Goal: Communication & Community: Answer question/provide support

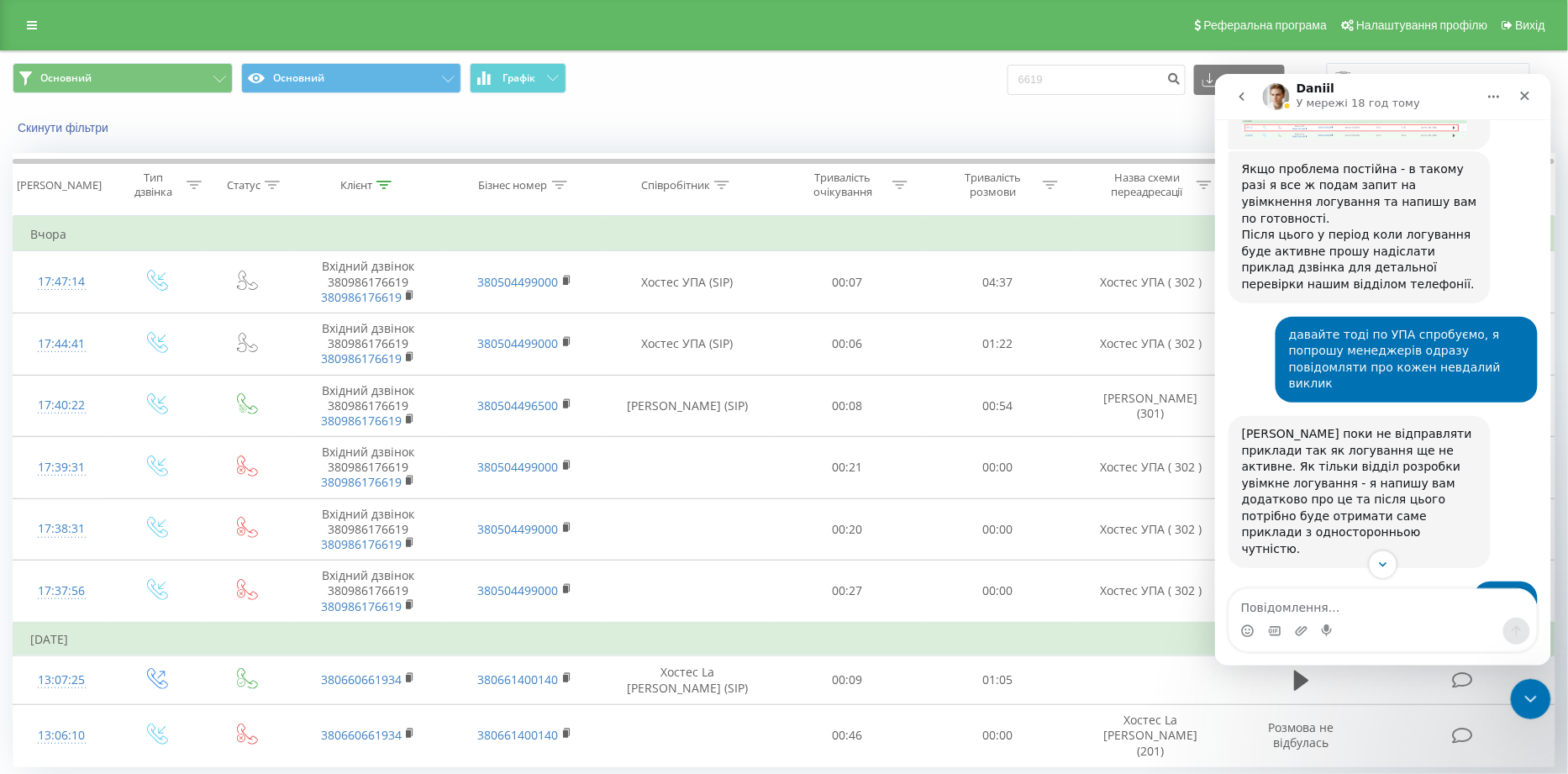
scroll to position [5098, 0]
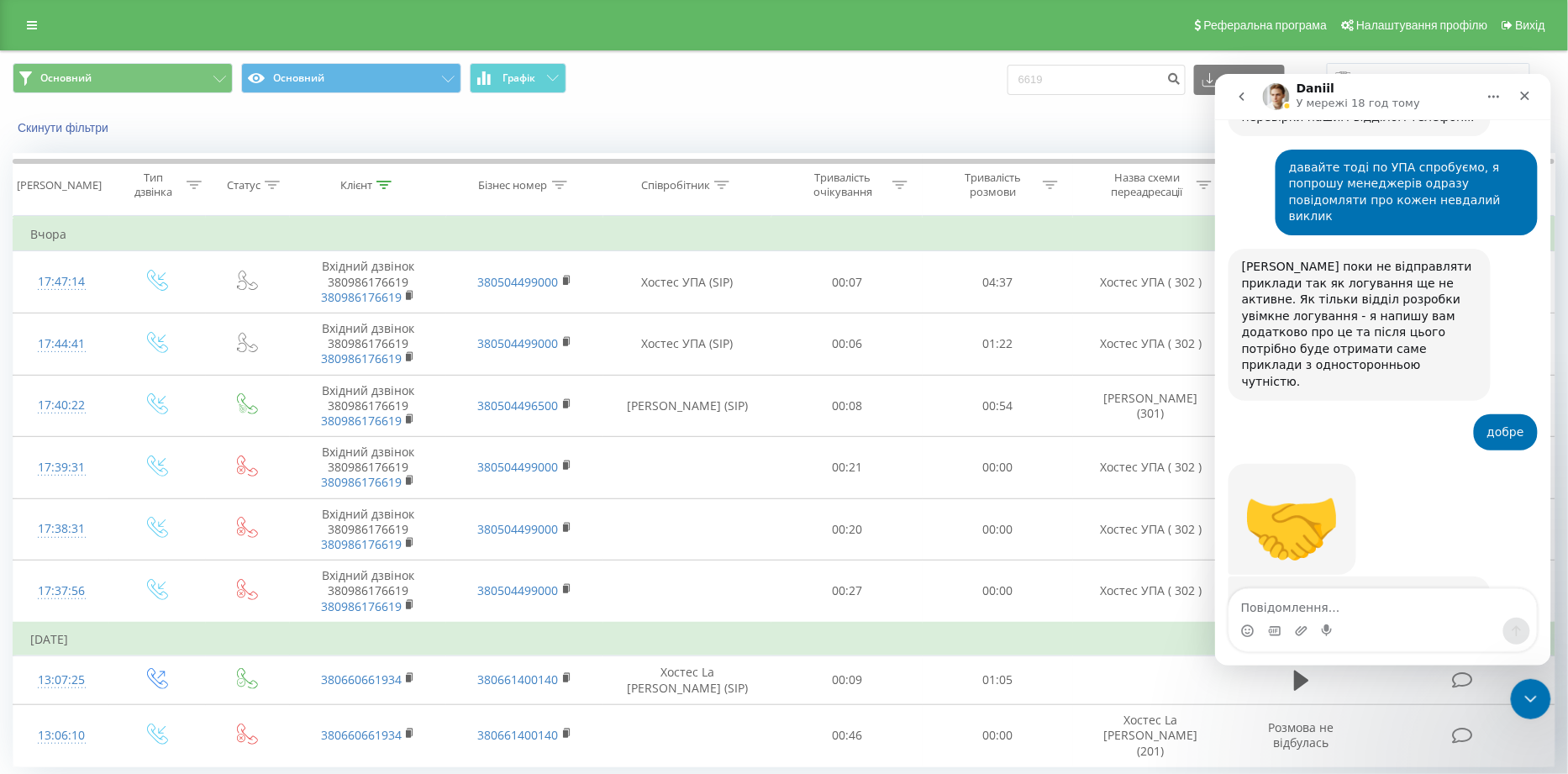
click at [1298, 601] on textarea "Повідомлення..." at bounding box center [1382, 603] width 308 height 29
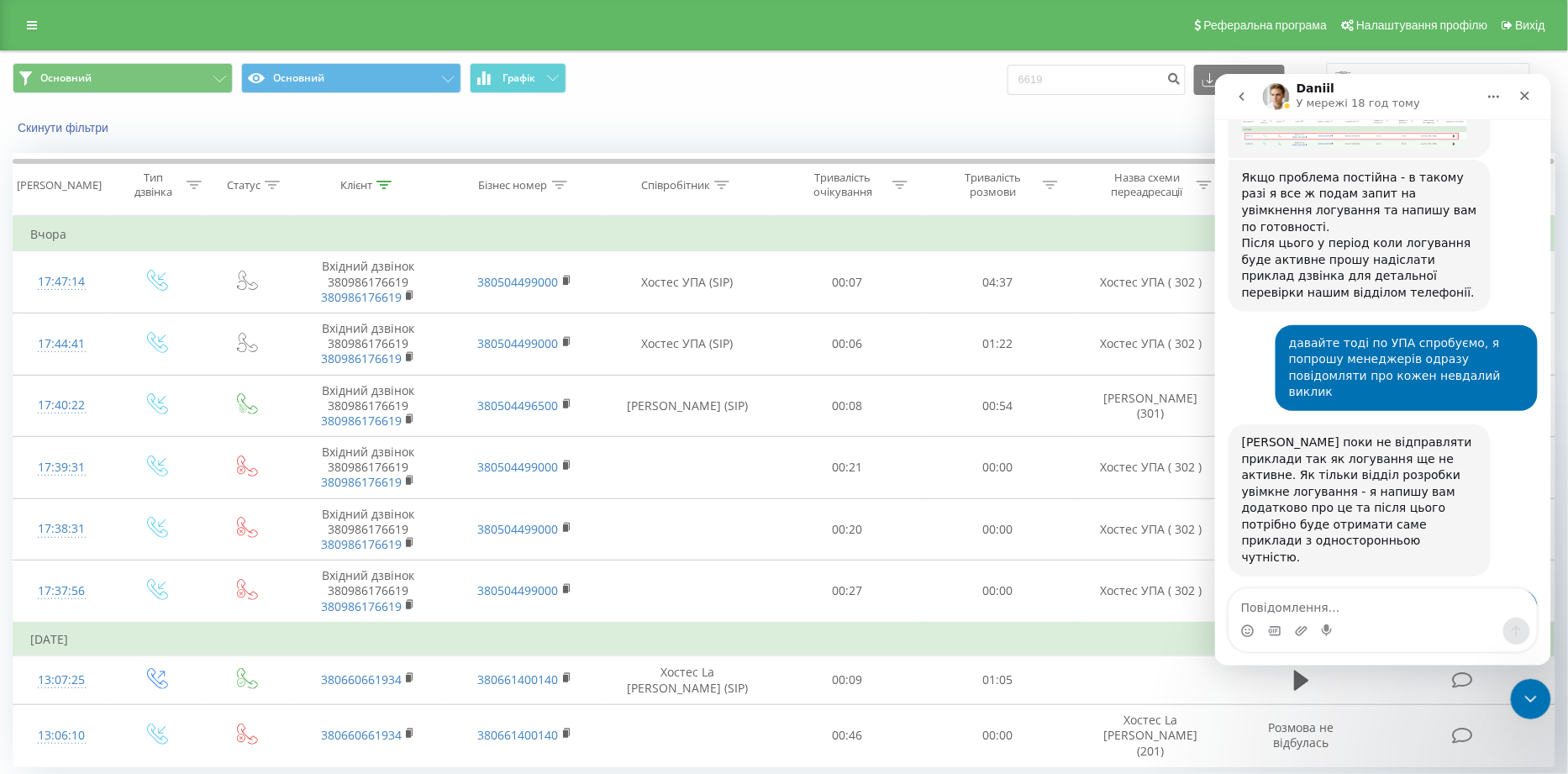
scroll to position [4911, 0]
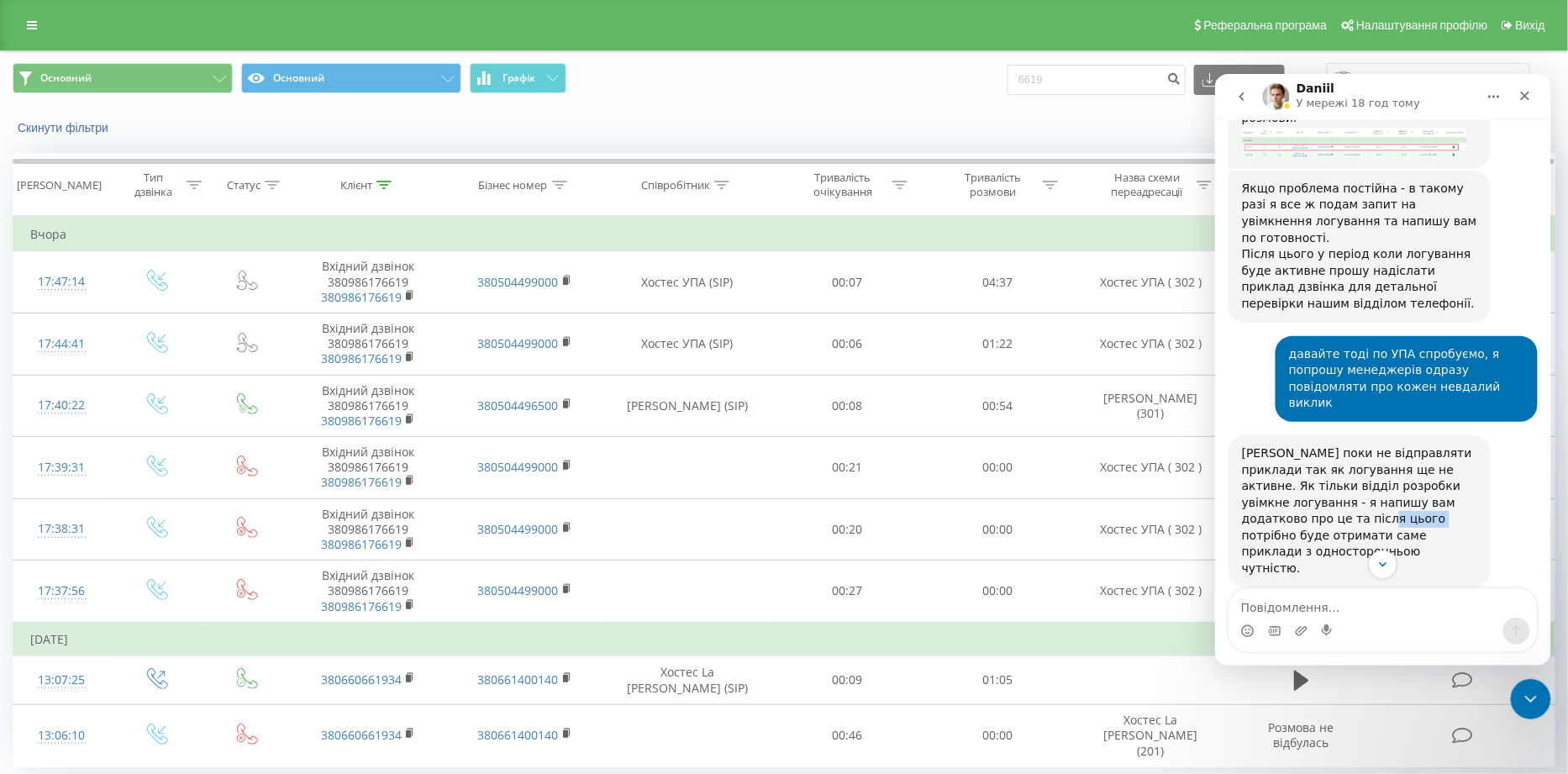
click at [1368, 445] on div "[PERSON_NAME] поки не відправляти приклади так як логування ще не активне. Як т…" at bounding box center [1359, 511] width 235 height 132
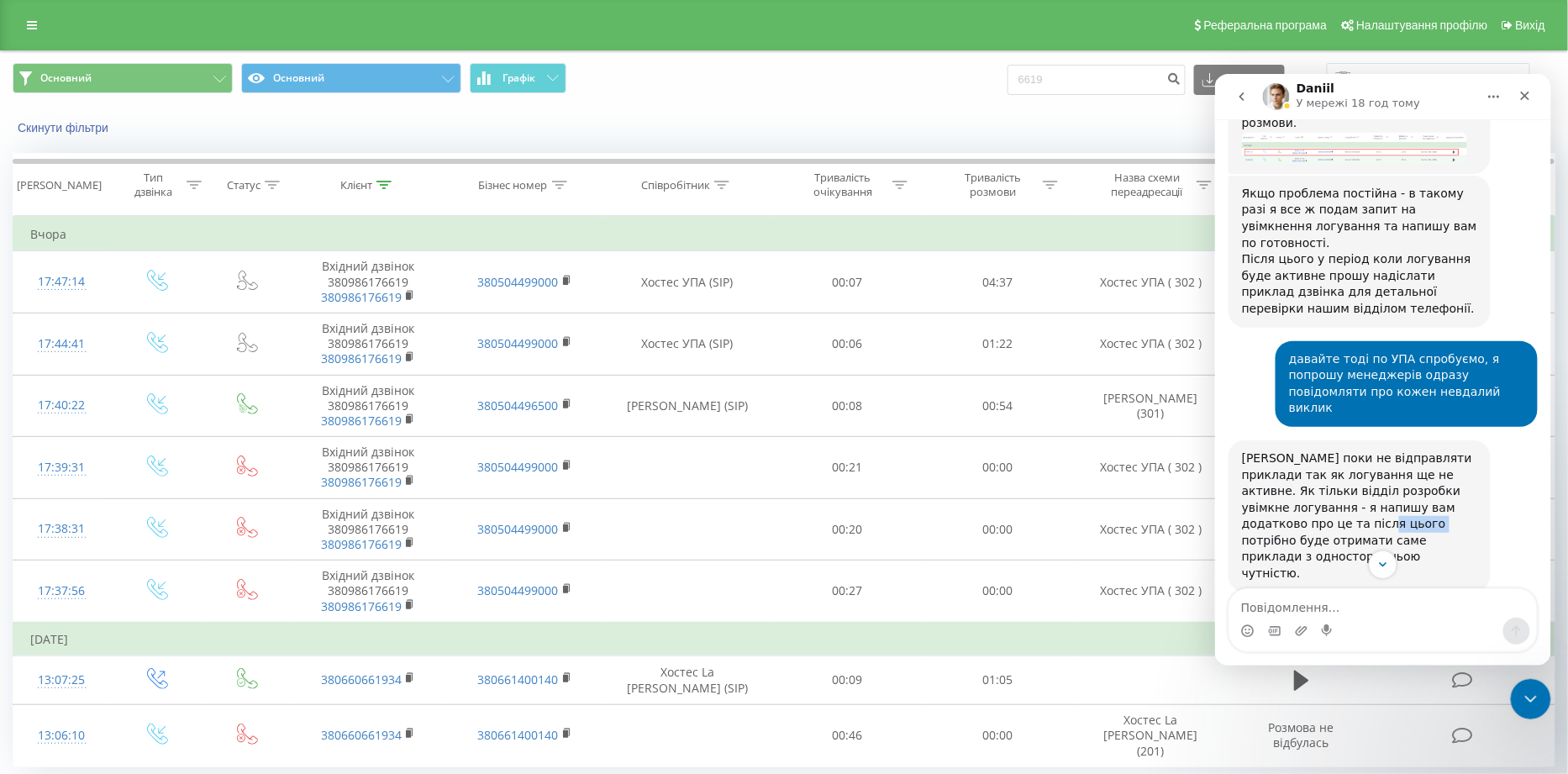
scroll to position [4902, 0]
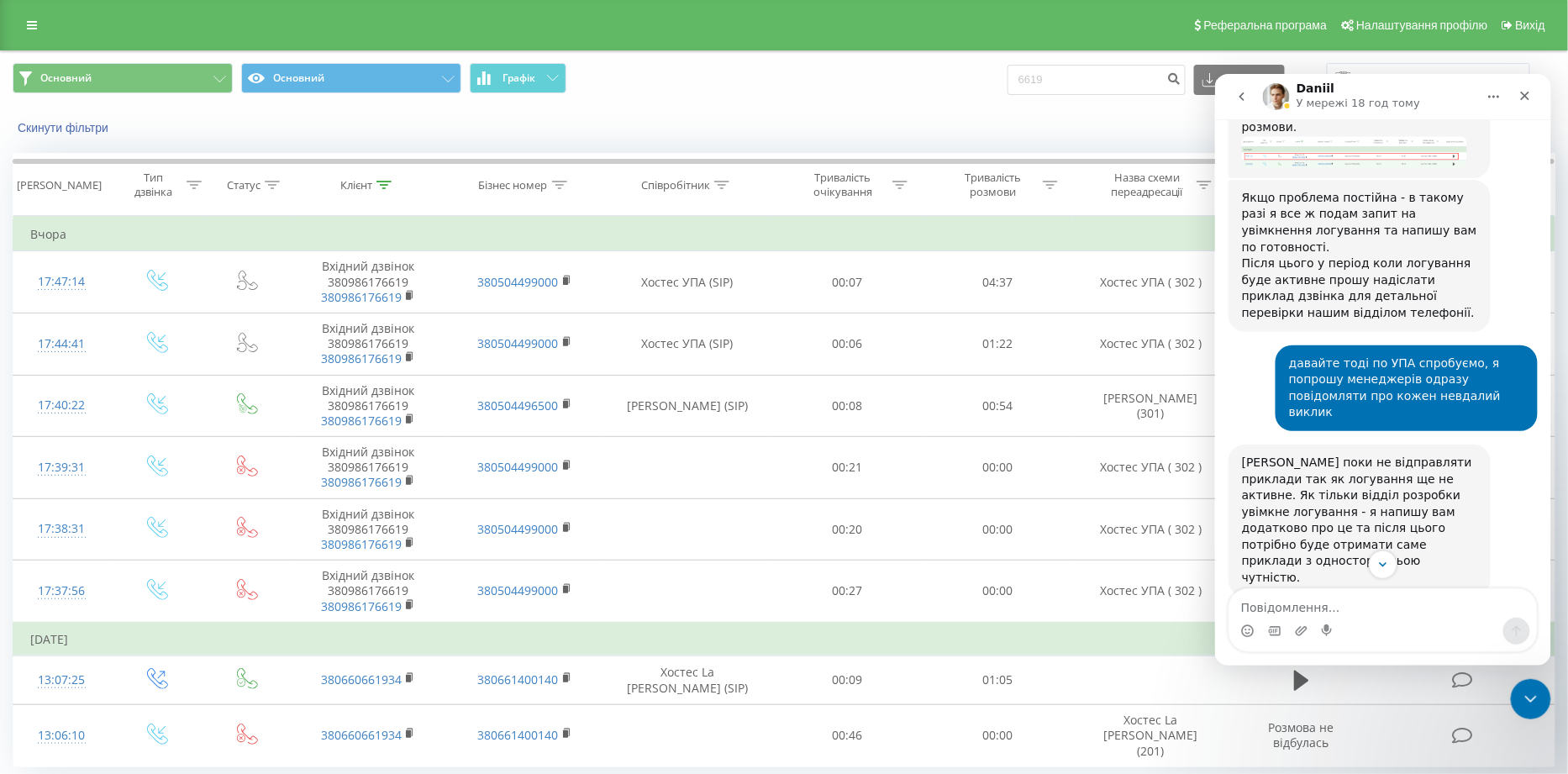
click at [1303, 454] on div "[PERSON_NAME] поки не відправляти приклади так як логування ще не активне. Як т…" at bounding box center [1359, 519] width 235 height 132
click at [1336, 454] on div "[PERSON_NAME] поки не відправляти приклади так як логування ще не активне. Як т…" at bounding box center [1359, 519] width 235 height 132
click at [1328, 599] on div "[PERSON_NAME] • 20 год. тому" at bounding box center [1295, 604] width 109 height 10
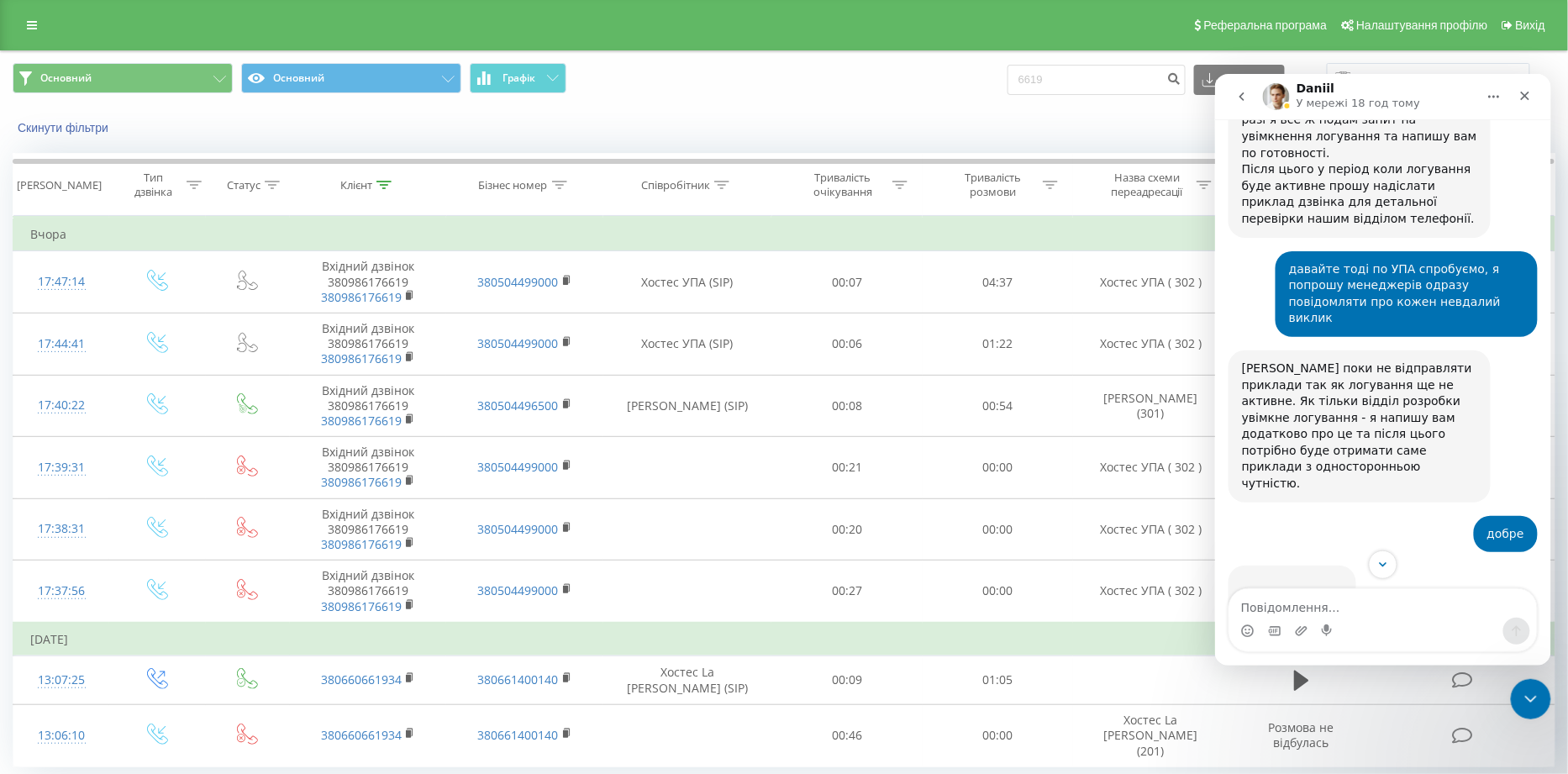
scroll to position [5098, 0]
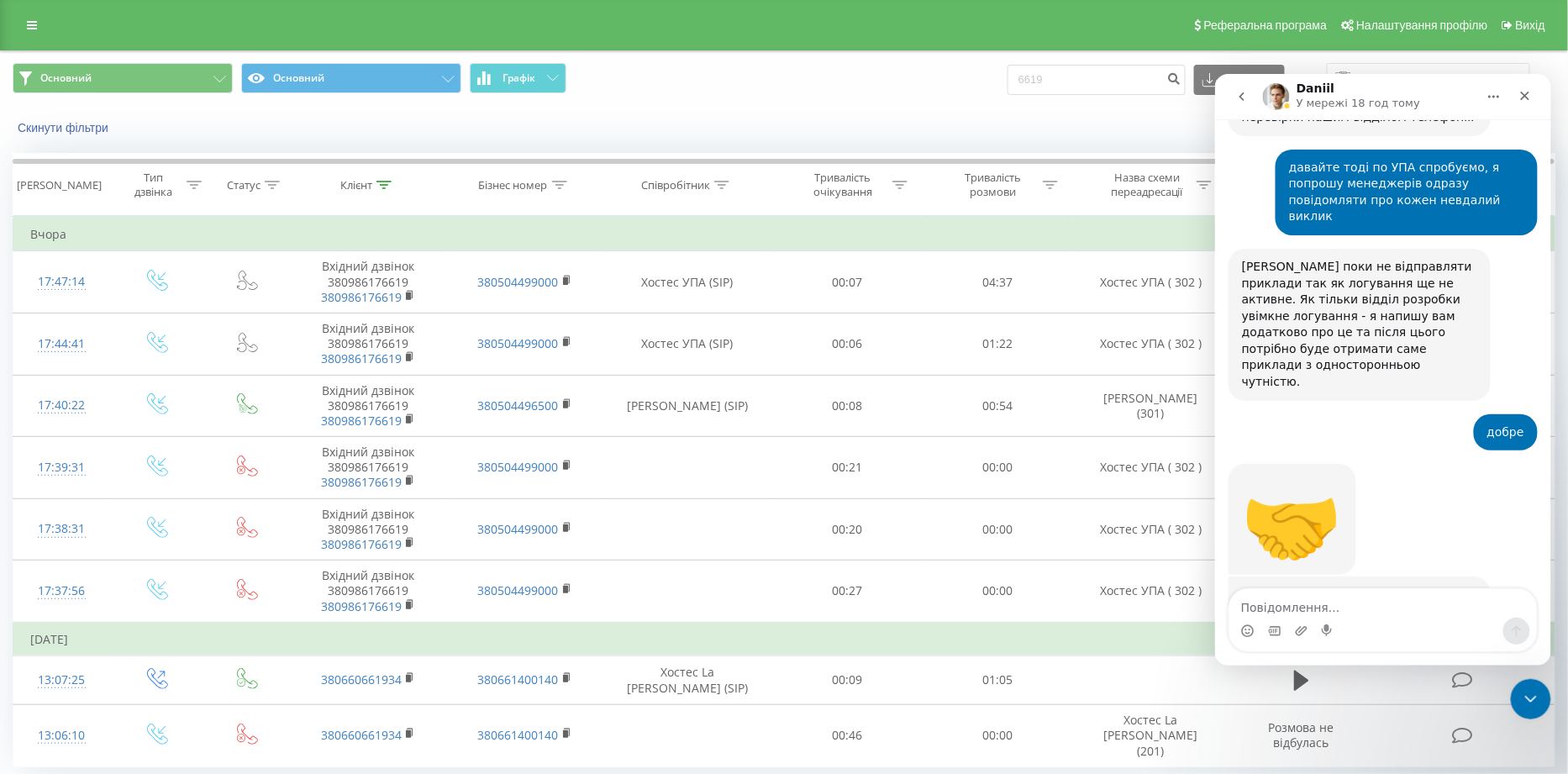
click at [1345, 586] on div "Дякую за очікування! Увімкнули логування по вашому проекту: [DATE] з 19:00 до 2…" at bounding box center [1359, 677] width 235 height 181
click at [1304, 597] on textarea "Повідомлення..." at bounding box center [1382, 603] width 308 height 29
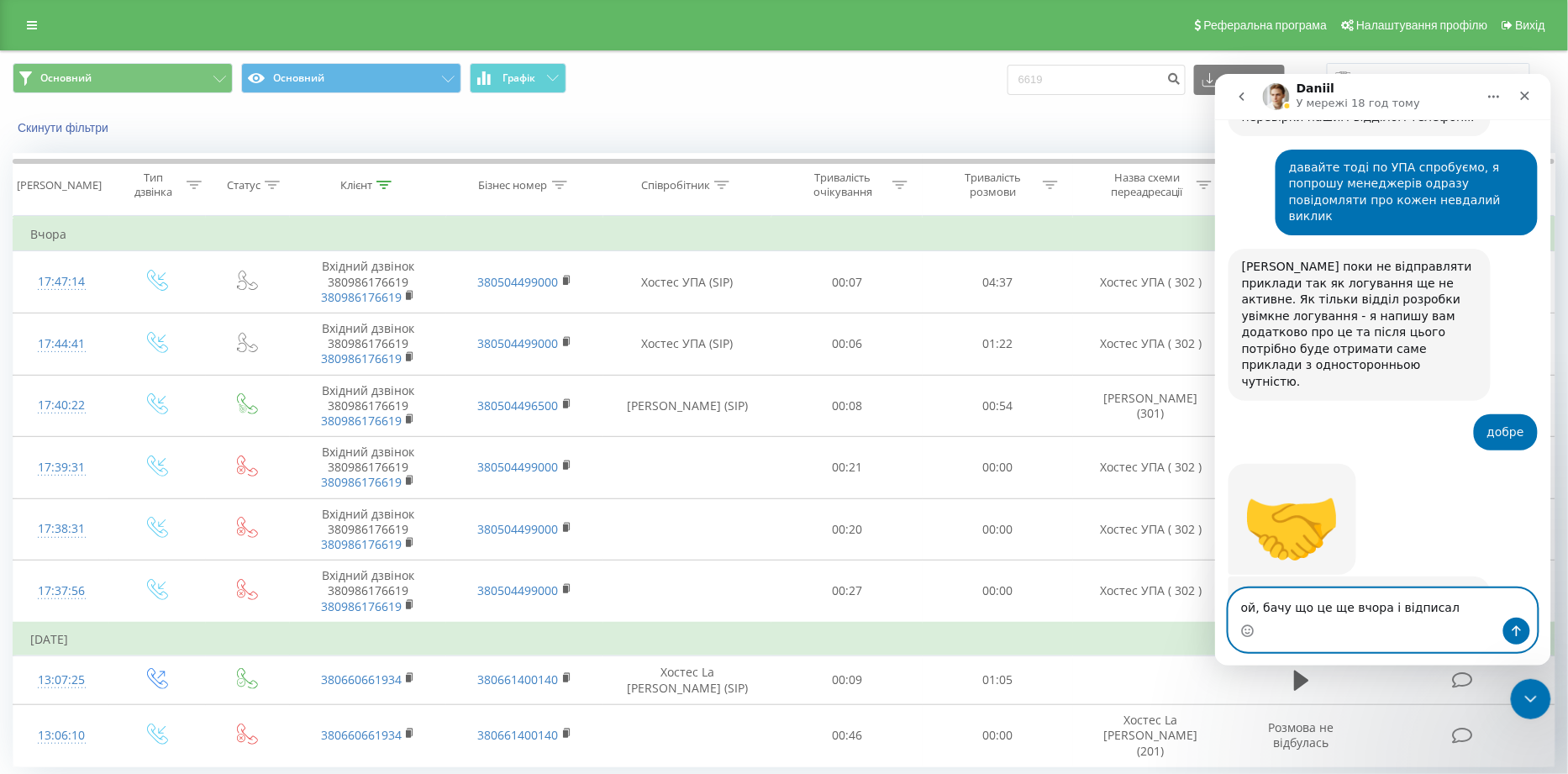
type textarea "ой, бачу що це ще вчора і відписали"
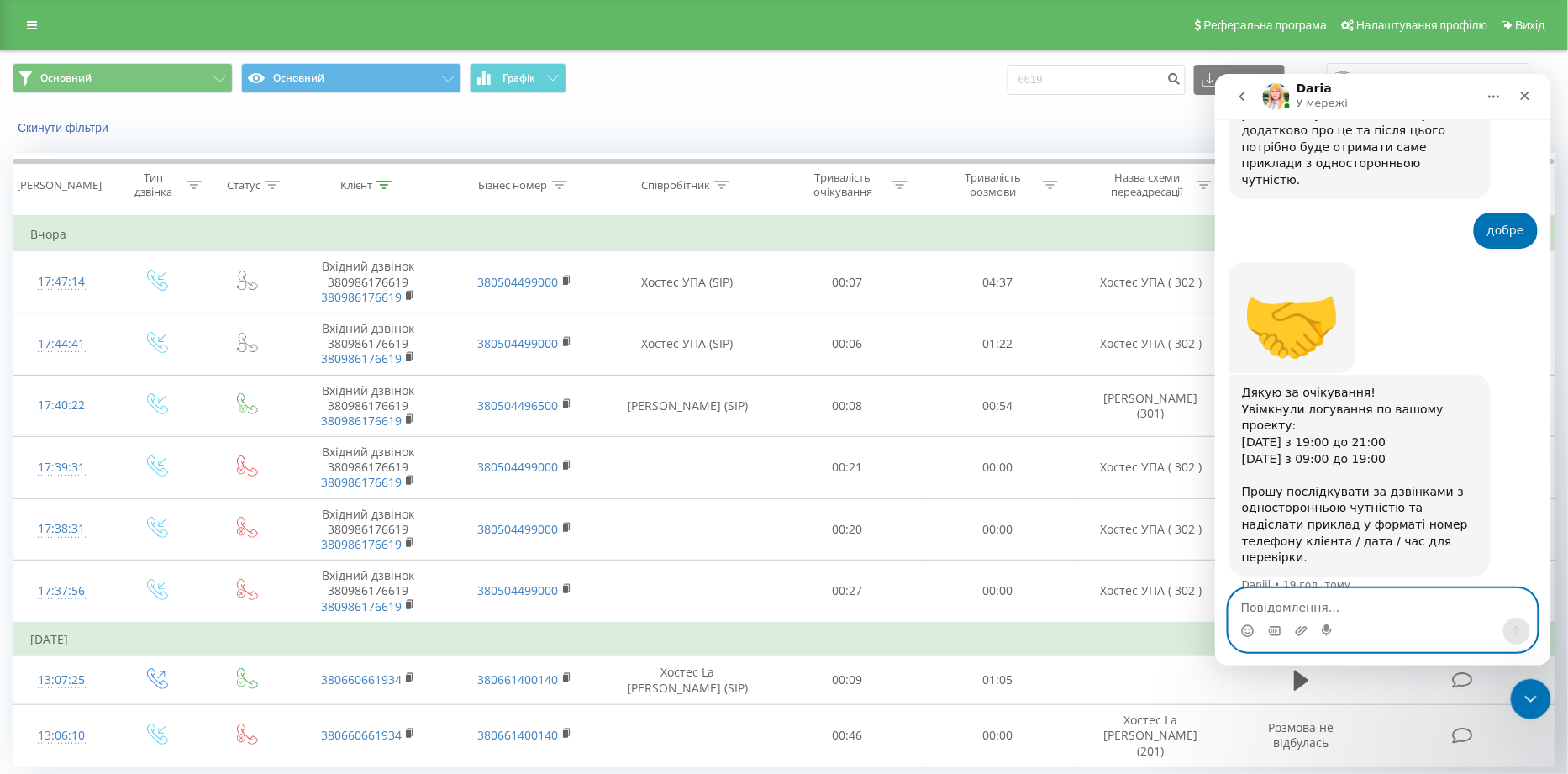
scroll to position [5299, 0]
